Goal: Information Seeking & Learning: Find specific fact

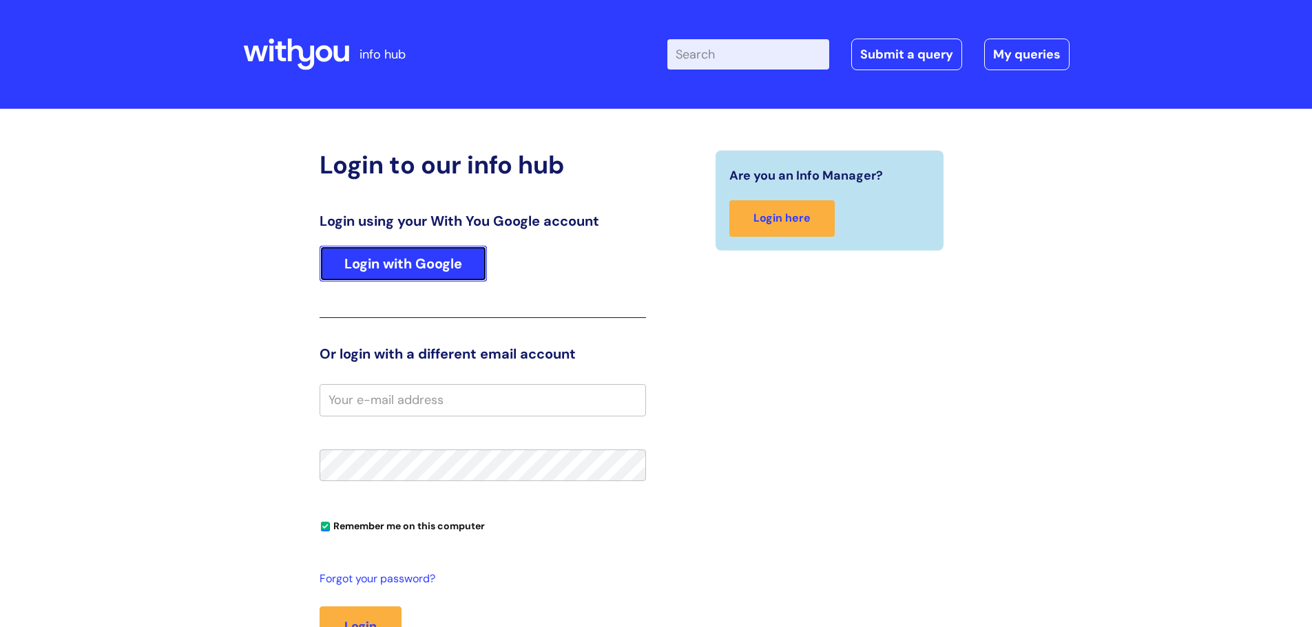
click at [341, 280] on link "Login with Google" at bounding box center [403, 264] width 167 height 36
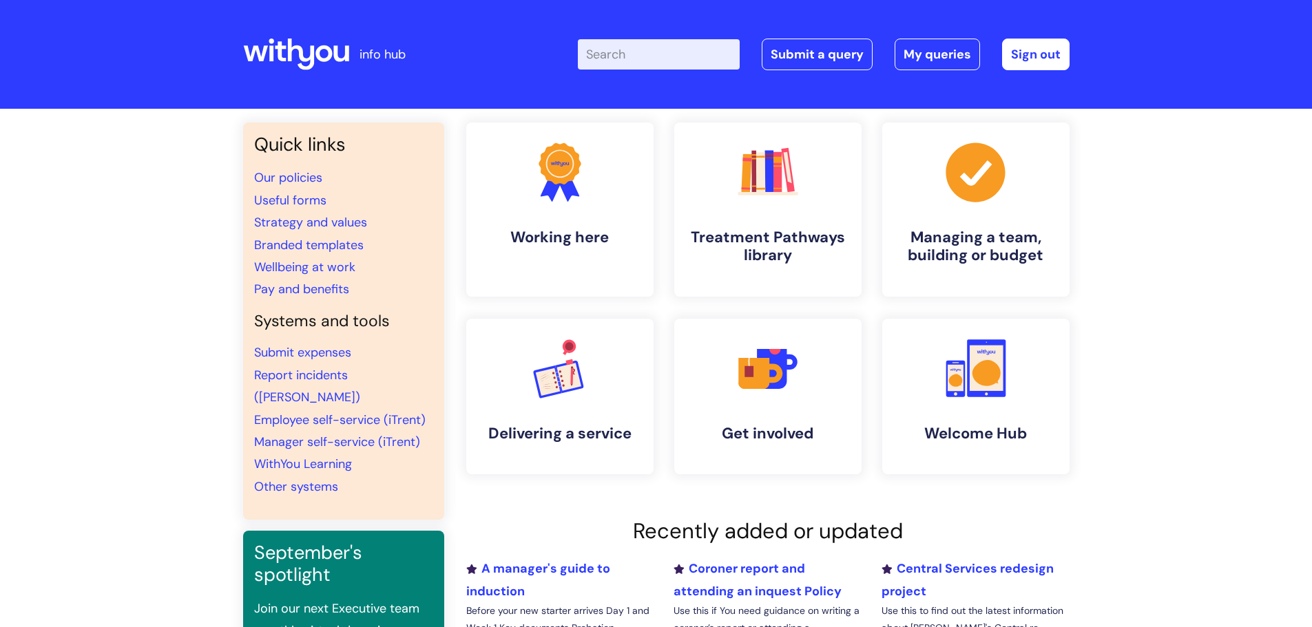
click at [650, 36] on div "Enter your search term here... Search Submit a query My queries Welcome Grace W…" at bounding box center [758, 54] width 621 height 81
click at [651, 48] on input "Enter your search term here..." at bounding box center [659, 54] width 162 height 30
type input "pay award"
click button "Search" at bounding box center [0, 0] width 0 height 0
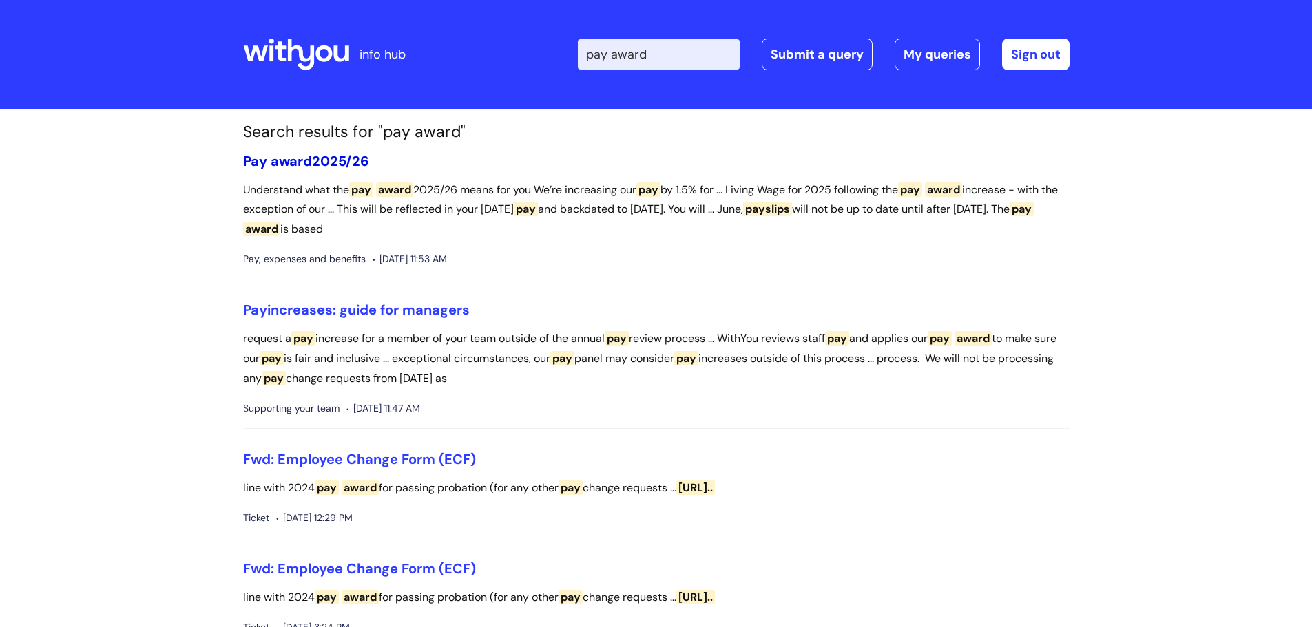
click at [323, 163] on link "Pay award 2025/26" at bounding box center [306, 161] width 126 height 18
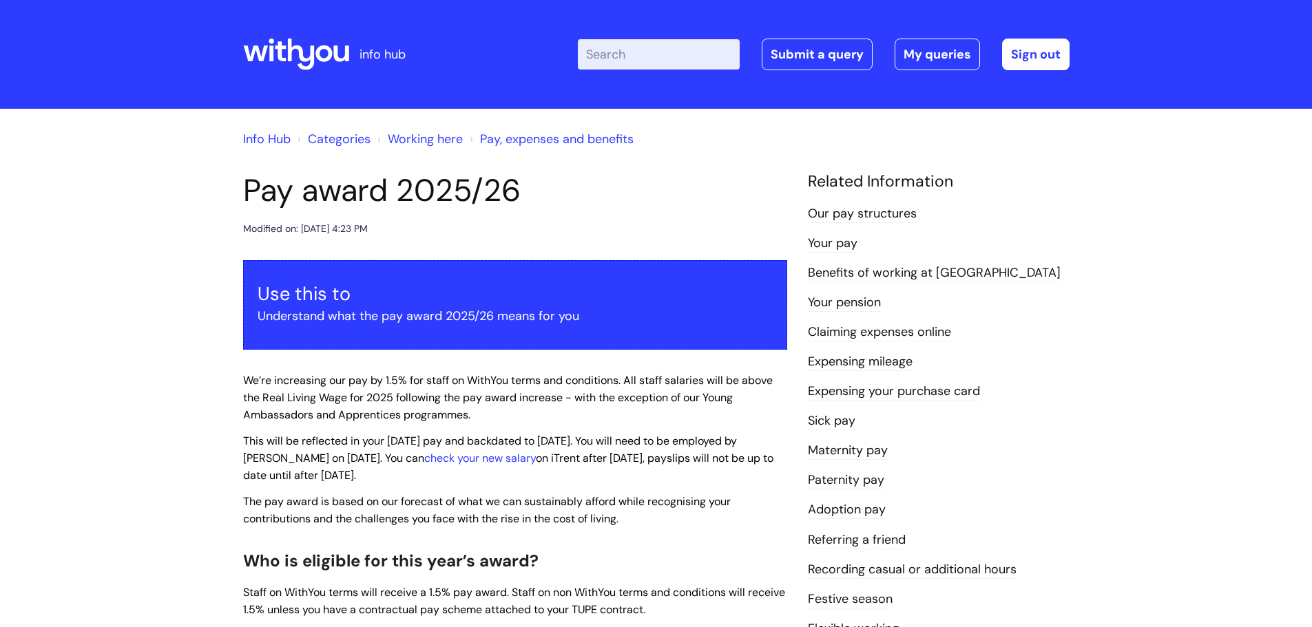
click at [682, 64] on input "Enter your search term here..." at bounding box center [659, 54] width 162 height 30
type input "student placement"
click button "Search" at bounding box center [0, 0] width 0 height 0
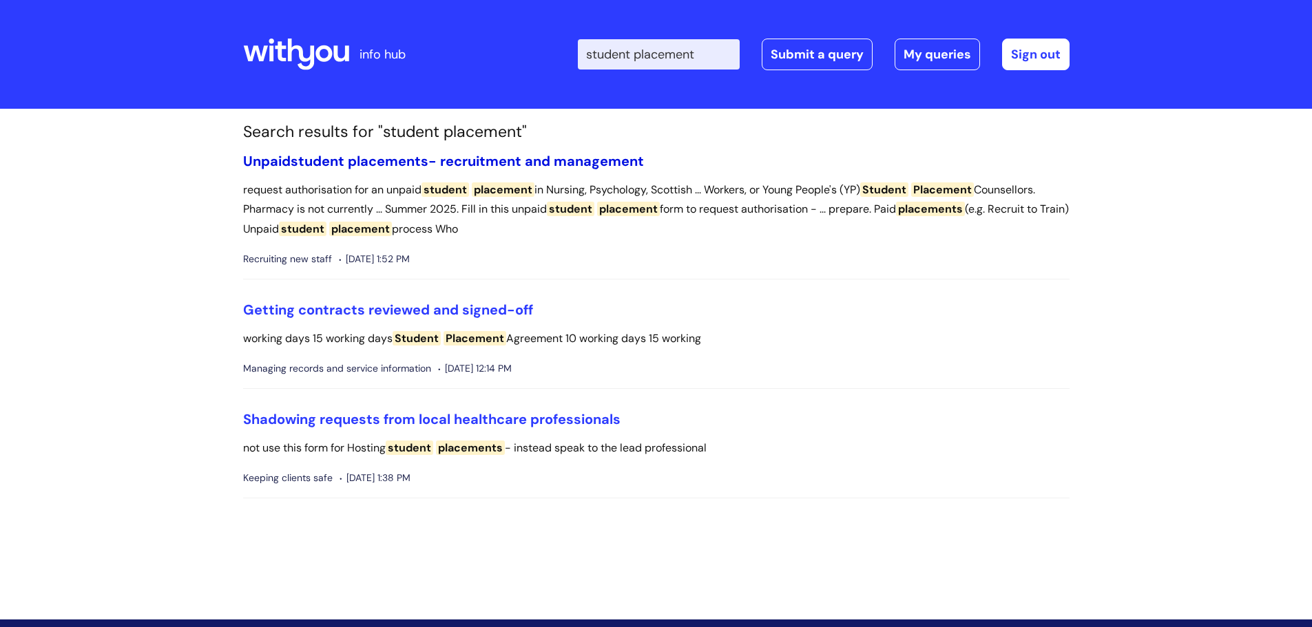
click at [489, 157] on link "Unpaid student placements - recruitment and management" at bounding box center [443, 161] width 401 height 18
